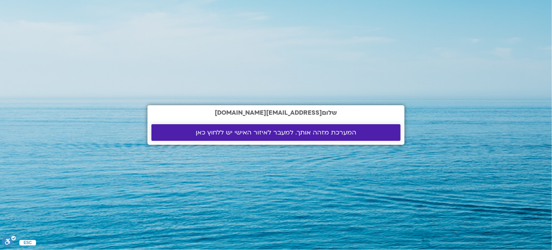
click at [308, 134] on span "המערכת מזהה אותך. למעבר לאיזור האישי יש ללחוץ כאן" at bounding box center [276, 132] width 161 height 7
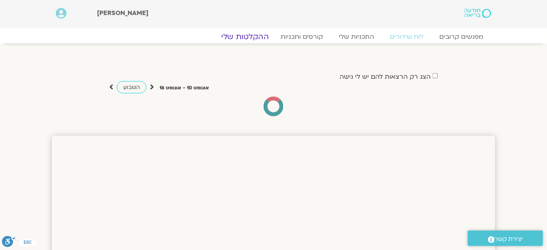
click at [254, 35] on link "ההקלטות שלי" at bounding box center [245, 36] width 66 height 9
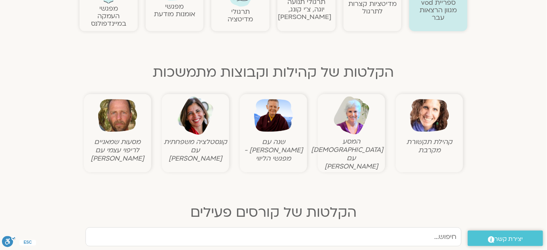
scroll to position [216, 0]
click at [278, 145] on figcaption "שנה עם פמה צ'ודרון - מפגשי הליווי" at bounding box center [273, 149] width 63 height 25
click at [278, 125] on img at bounding box center [273, 115] width 39 height 39
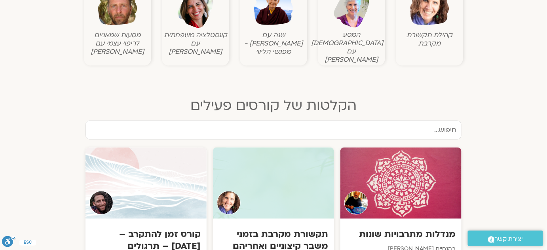
scroll to position [324, 0]
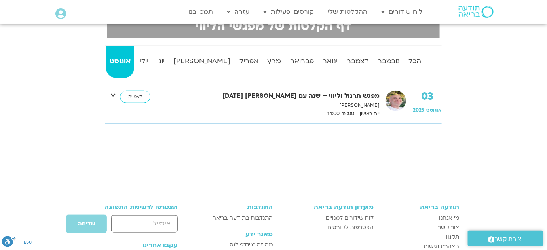
scroll to position [180, 0]
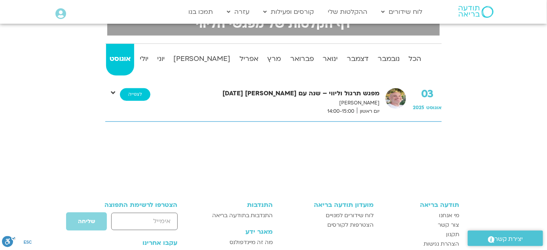
click at [132, 95] on link "לצפייה" at bounding box center [135, 94] width 30 height 13
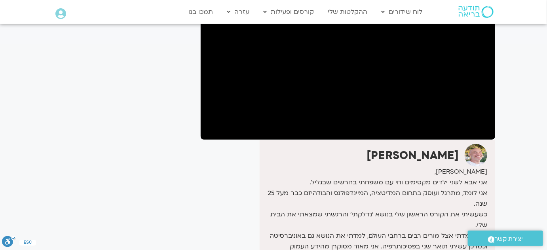
scroll to position [72, 0]
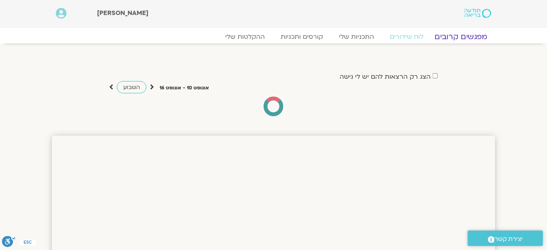
click at [461, 35] on link "מפגשים קרובים" at bounding box center [461, 36] width 72 height 9
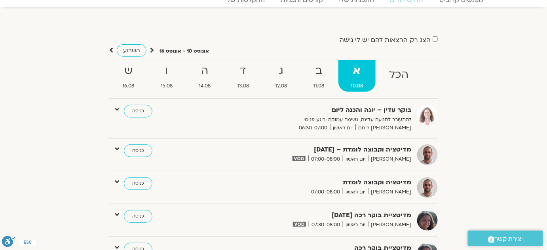
scroll to position [108, 0]
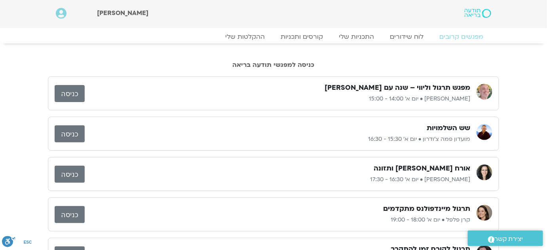
click at [74, 91] on link "כניסה" at bounding box center [70, 93] width 30 height 17
